Goal: Information Seeking & Learning: Check status

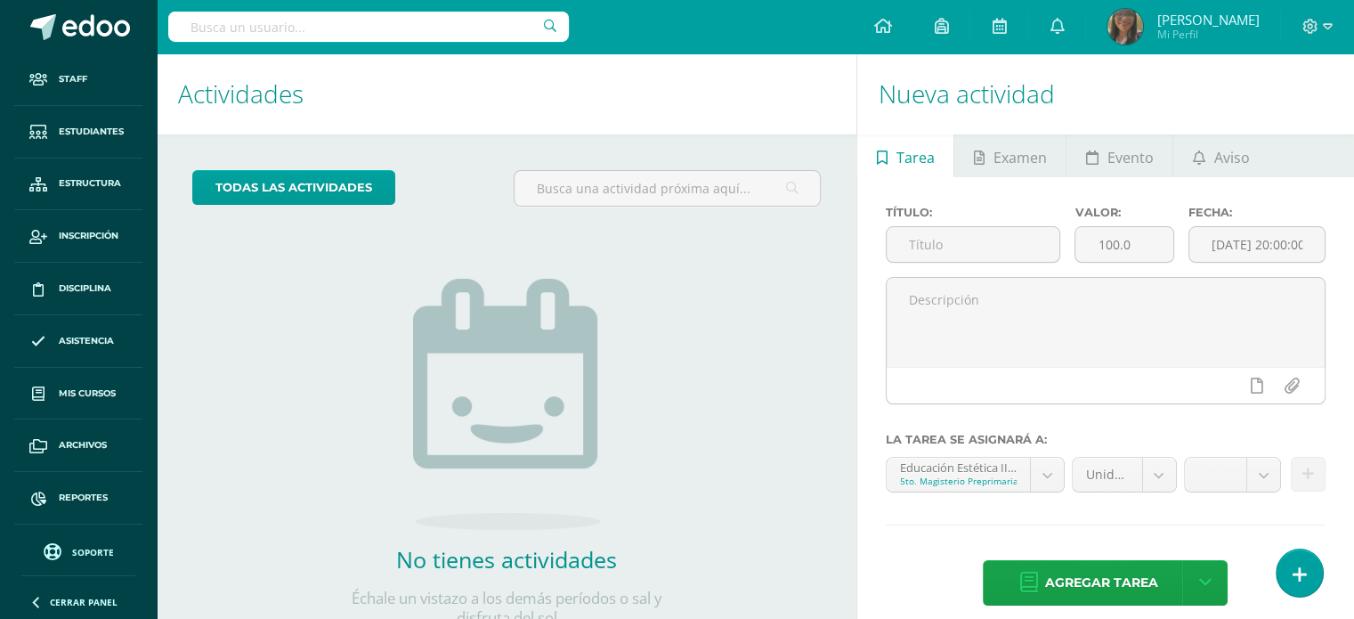
click at [319, 37] on input "text" at bounding box center [368, 27] width 400 height 30
type input "carmen rodríguez"
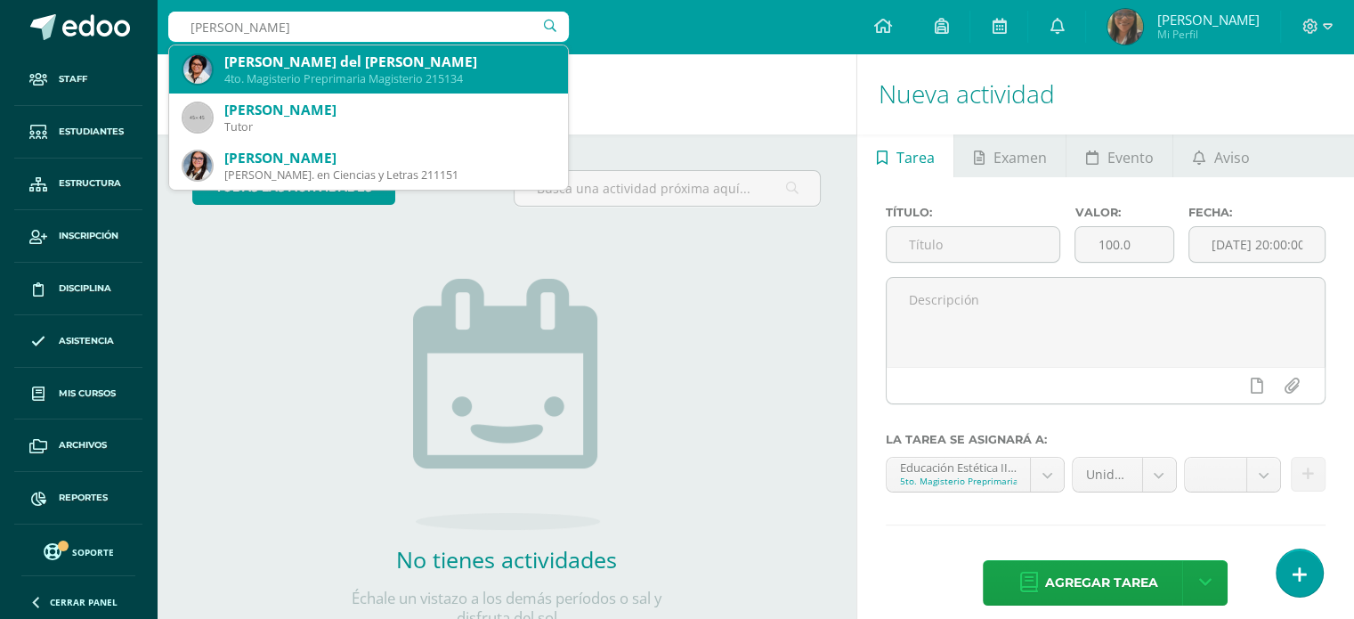
click at [312, 54] on div "[PERSON_NAME] del [PERSON_NAME]" at bounding box center [388, 62] width 329 height 19
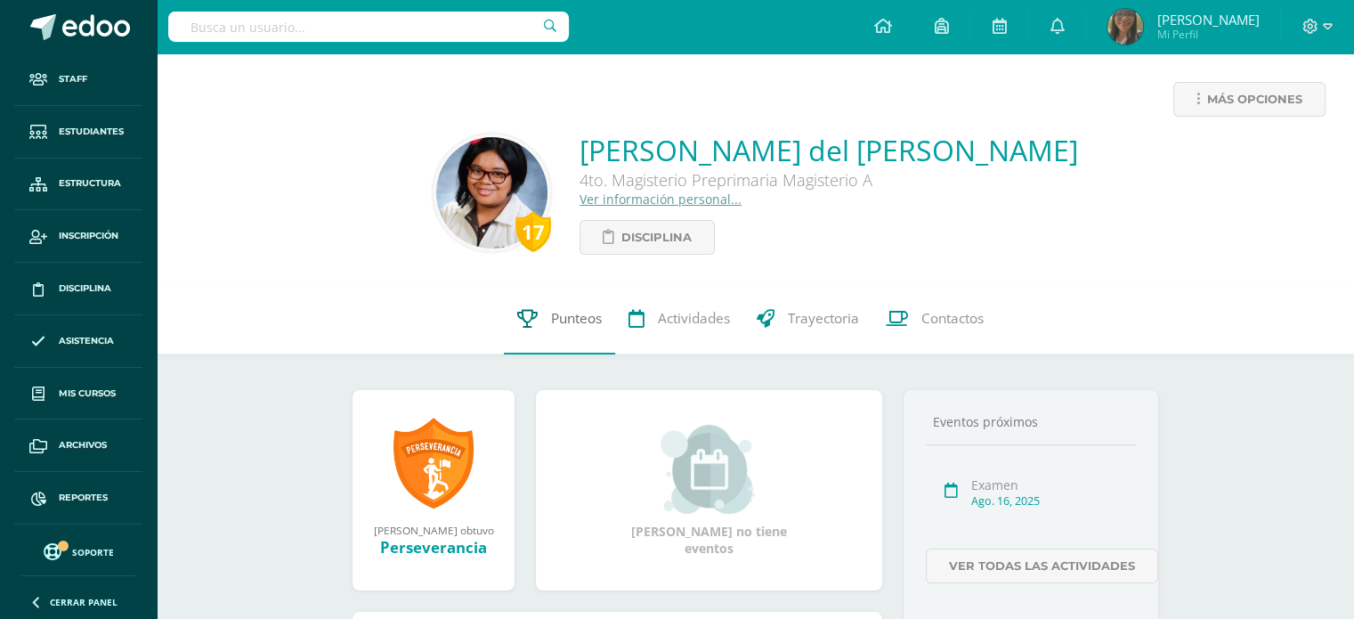
click at [568, 316] on span "Punteos" at bounding box center [576, 318] width 51 height 19
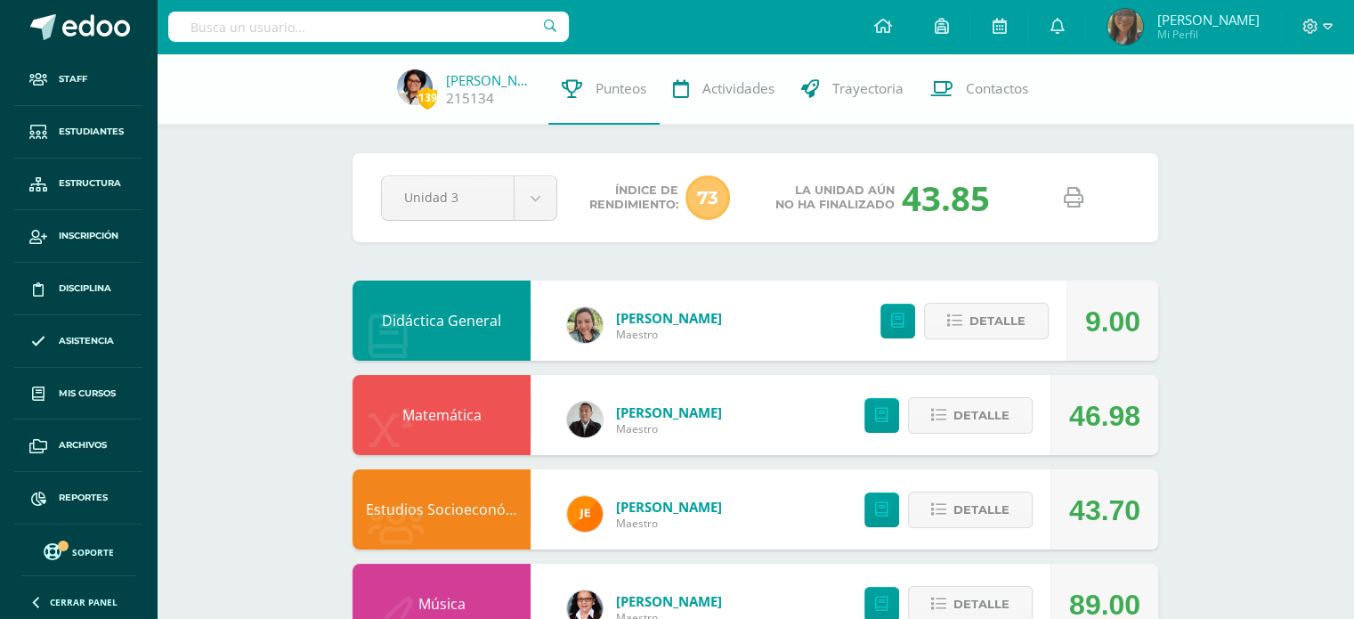
click at [1074, 201] on icon at bounding box center [1074, 198] width 20 height 20
